Goal: Use online tool/utility: Utilize a website feature to perform a specific function

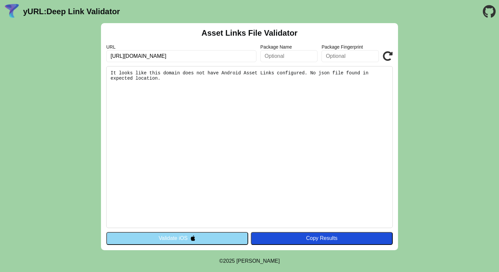
click at [388, 58] on icon at bounding box center [388, 56] width 10 height 10
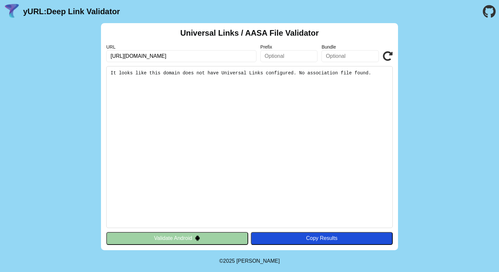
click at [385, 52] on icon at bounding box center [388, 56] width 10 height 10
drag, startPoint x: 126, startPoint y: 12, endPoint x: 70, endPoint y: 11, distance: 55.8
click at [70, 11] on header "yURL: Deep Link Validator" at bounding box center [249, 11] width 499 height 23
